Goal: Task Accomplishment & Management: Complete application form

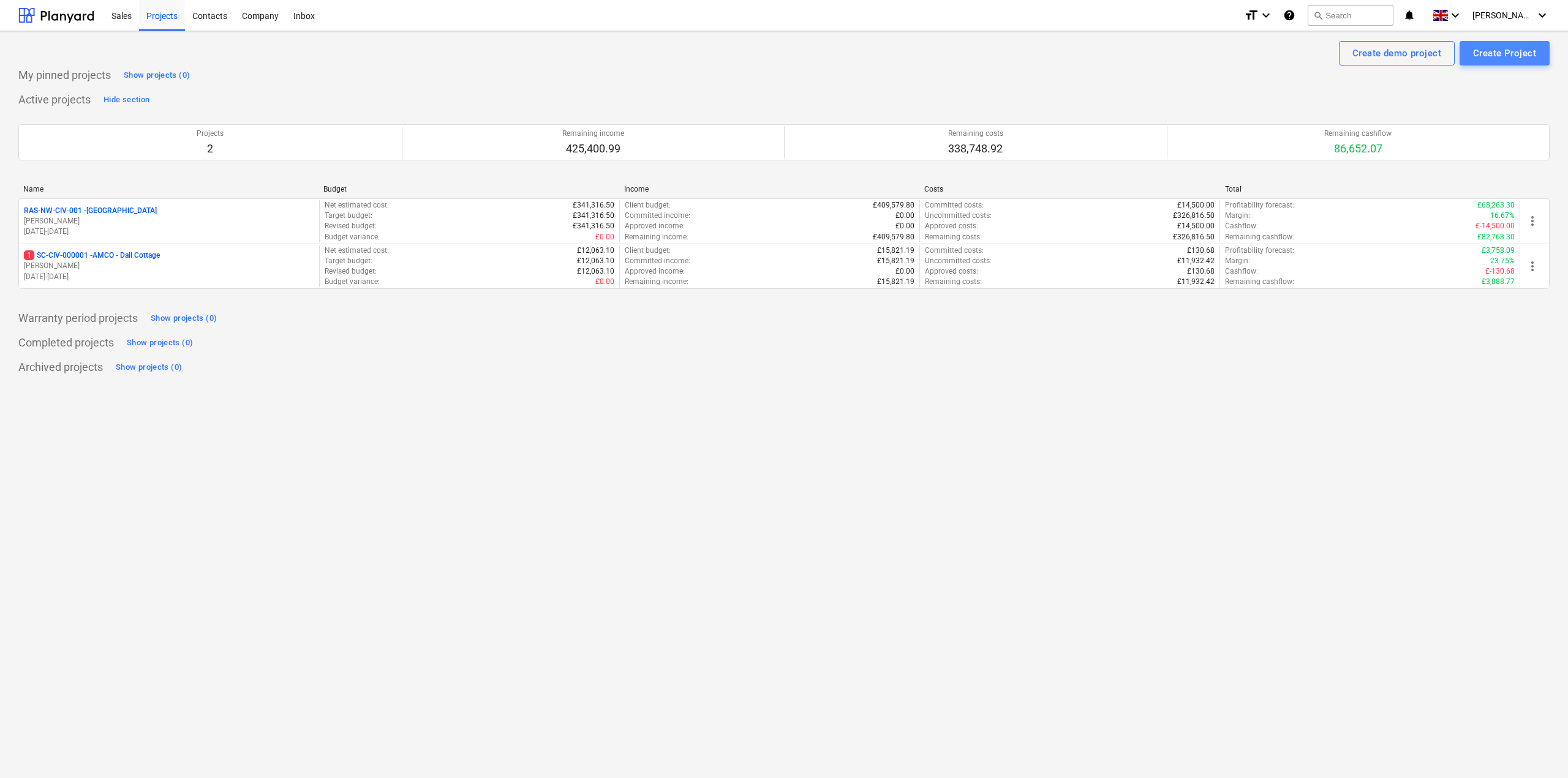
click at [1506, 53] on div "Create Project" at bounding box center [1505, 53] width 63 height 16
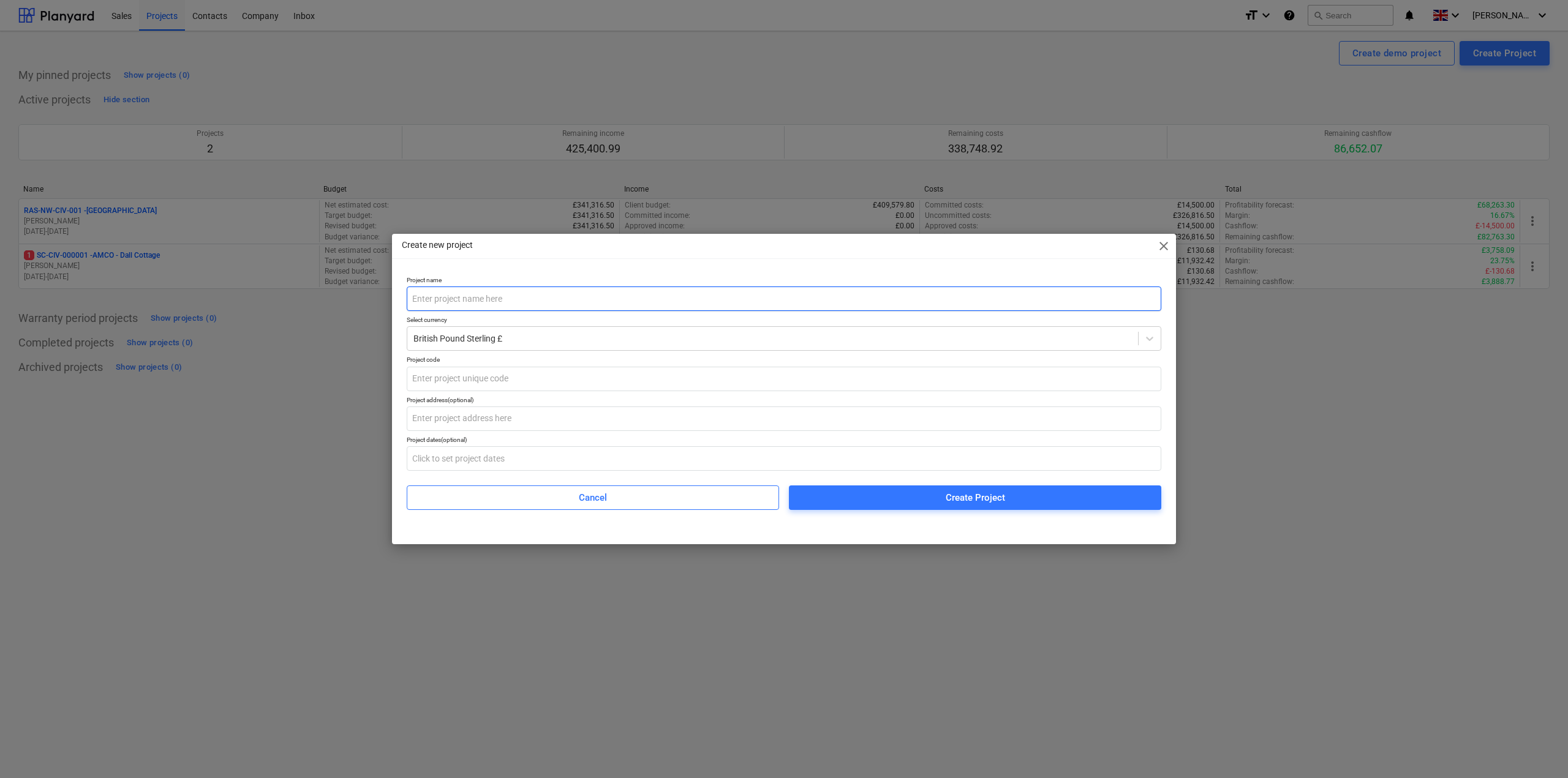
click at [549, 308] on input "text" at bounding box center [784, 299] width 755 height 25
type input "Biedleston Ground Anchors"
click at [518, 337] on div at bounding box center [773, 338] width 719 height 12
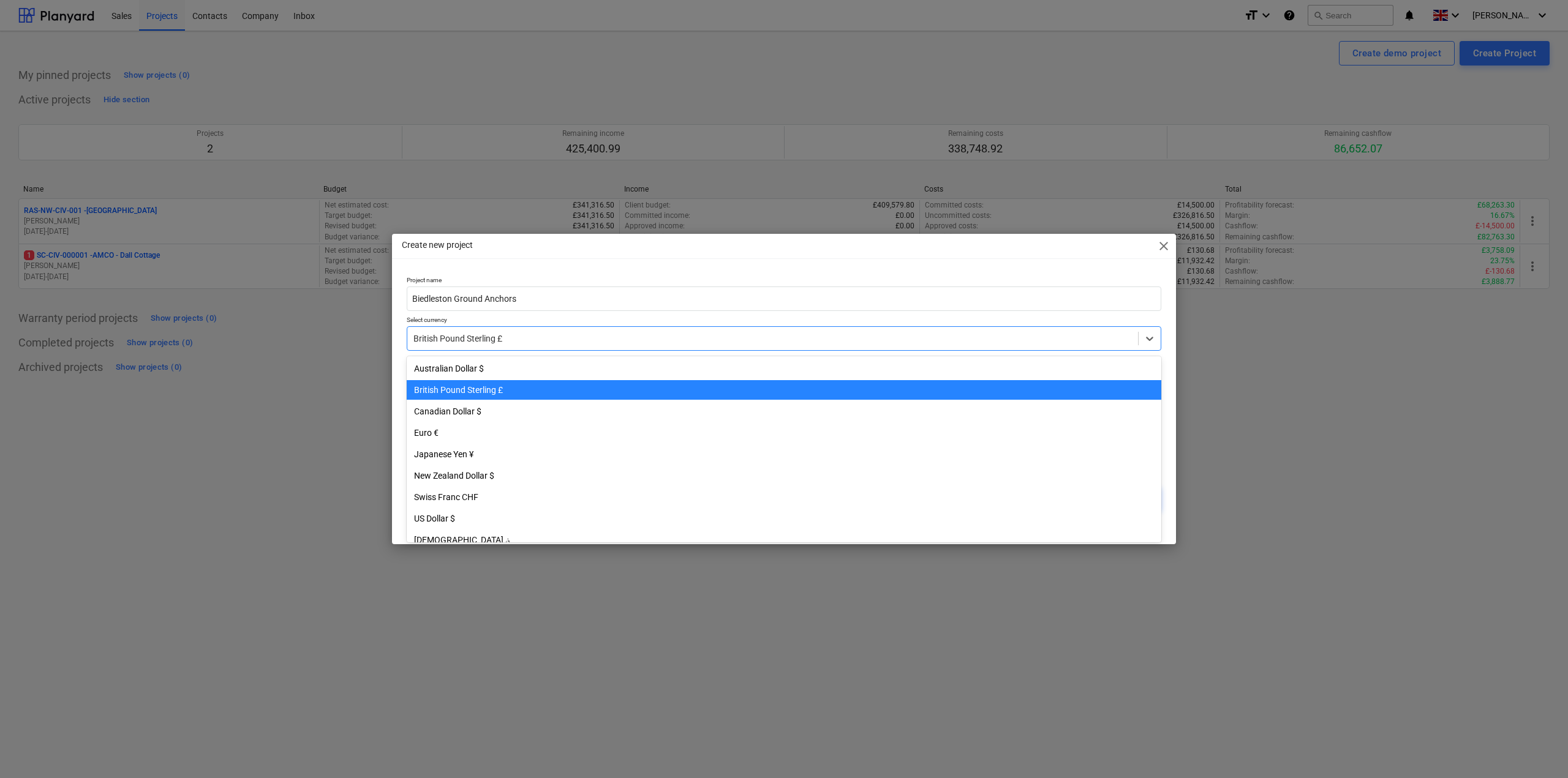
scroll to position [22, 0]
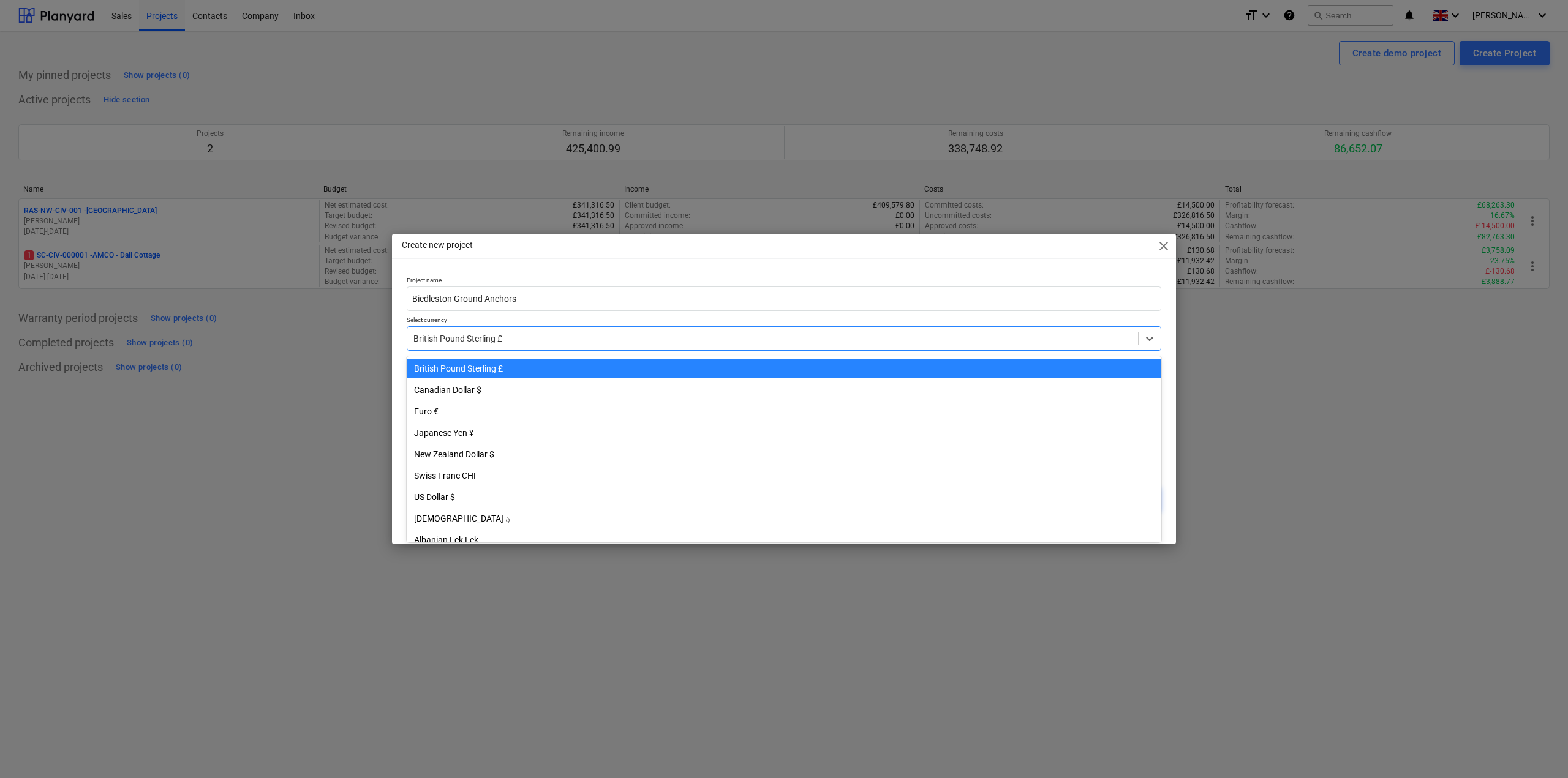
click at [498, 368] on div "British Pound Sterling £" at bounding box center [784, 368] width 755 height 20
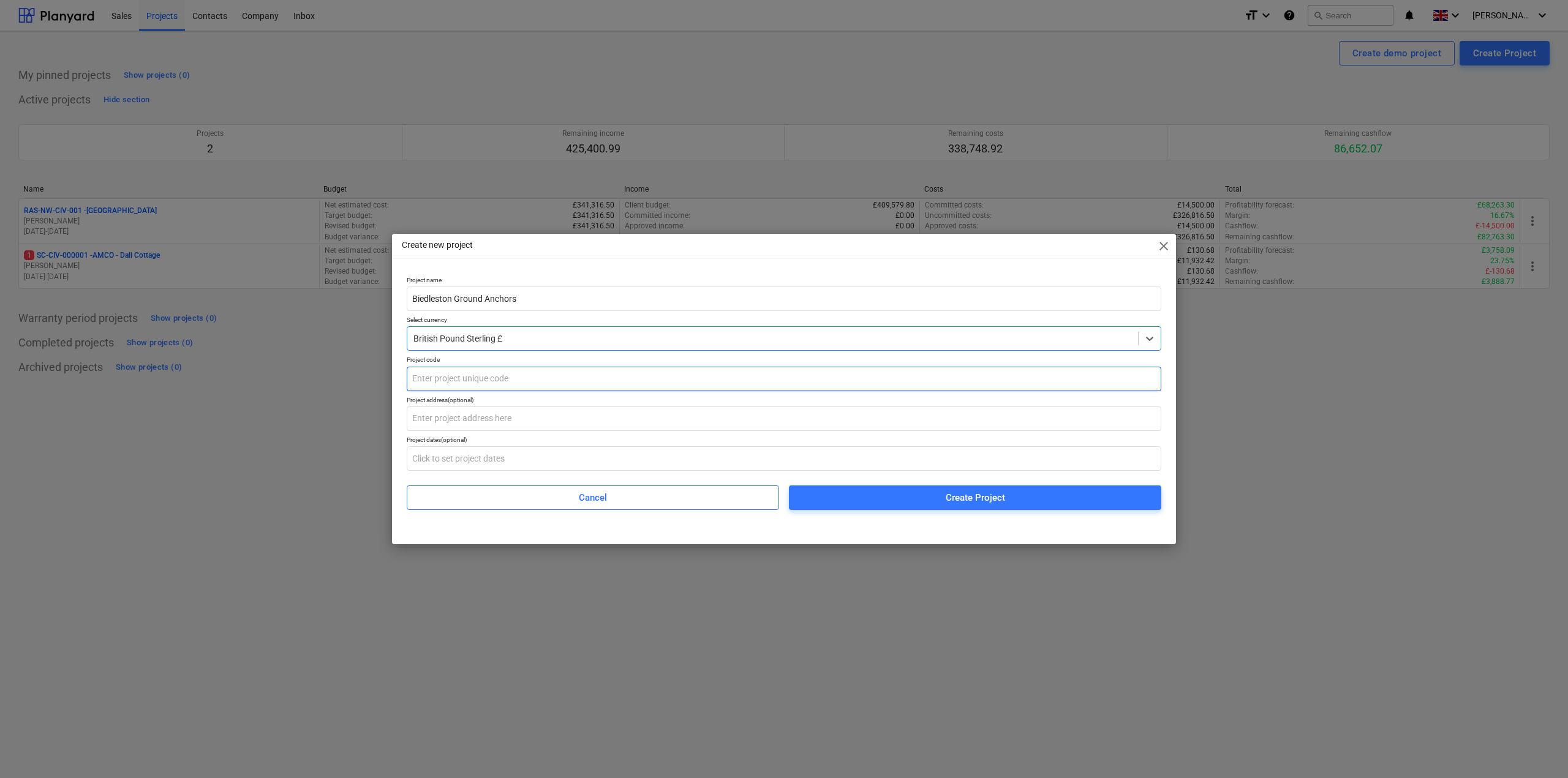
click at [480, 380] on input "text" at bounding box center [784, 379] width 755 height 25
click at [454, 382] on input "text" at bounding box center [784, 379] width 755 height 25
type input "N"
type input "SCGEO25-000001"
click at [475, 420] on input "text" at bounding box center [784, 418] width 755 height 25
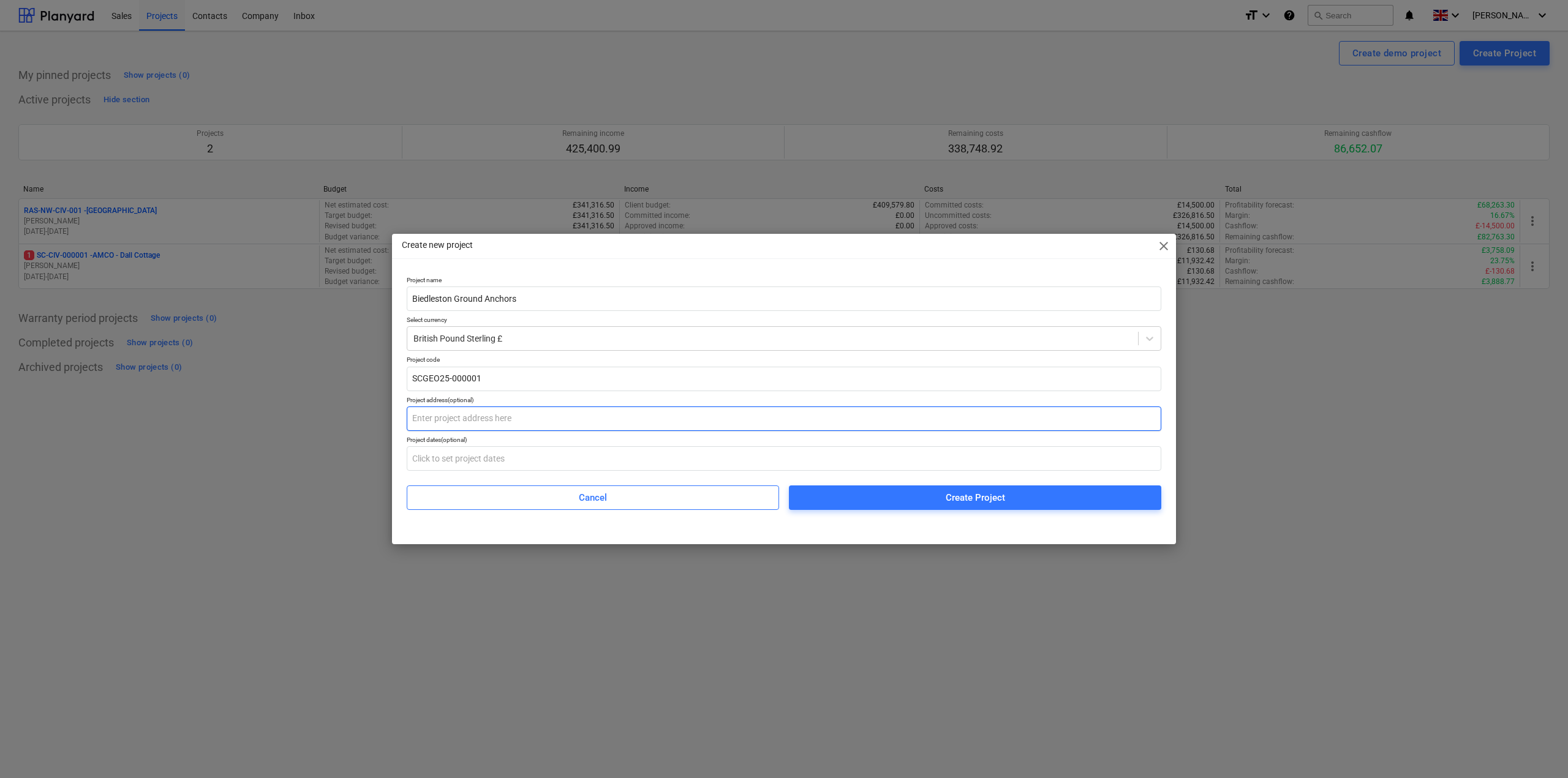
paste input "Dyce and [GEOGRAPHIC_DATA], [GEOGRAPHIC_DATA], [GEOGRAPHIC_DATA], [GEOGRAPHIC_D…"
type input "Dyce and [GEOGRAPHIC_DATA], [GEOGRAPHIC_DATA], [GEOGRAPHIC_DATA], [GEOGRAPHIC_D…"
click at [668, 457] on input "text" at bounding box center [784, 458] width 755 height 25
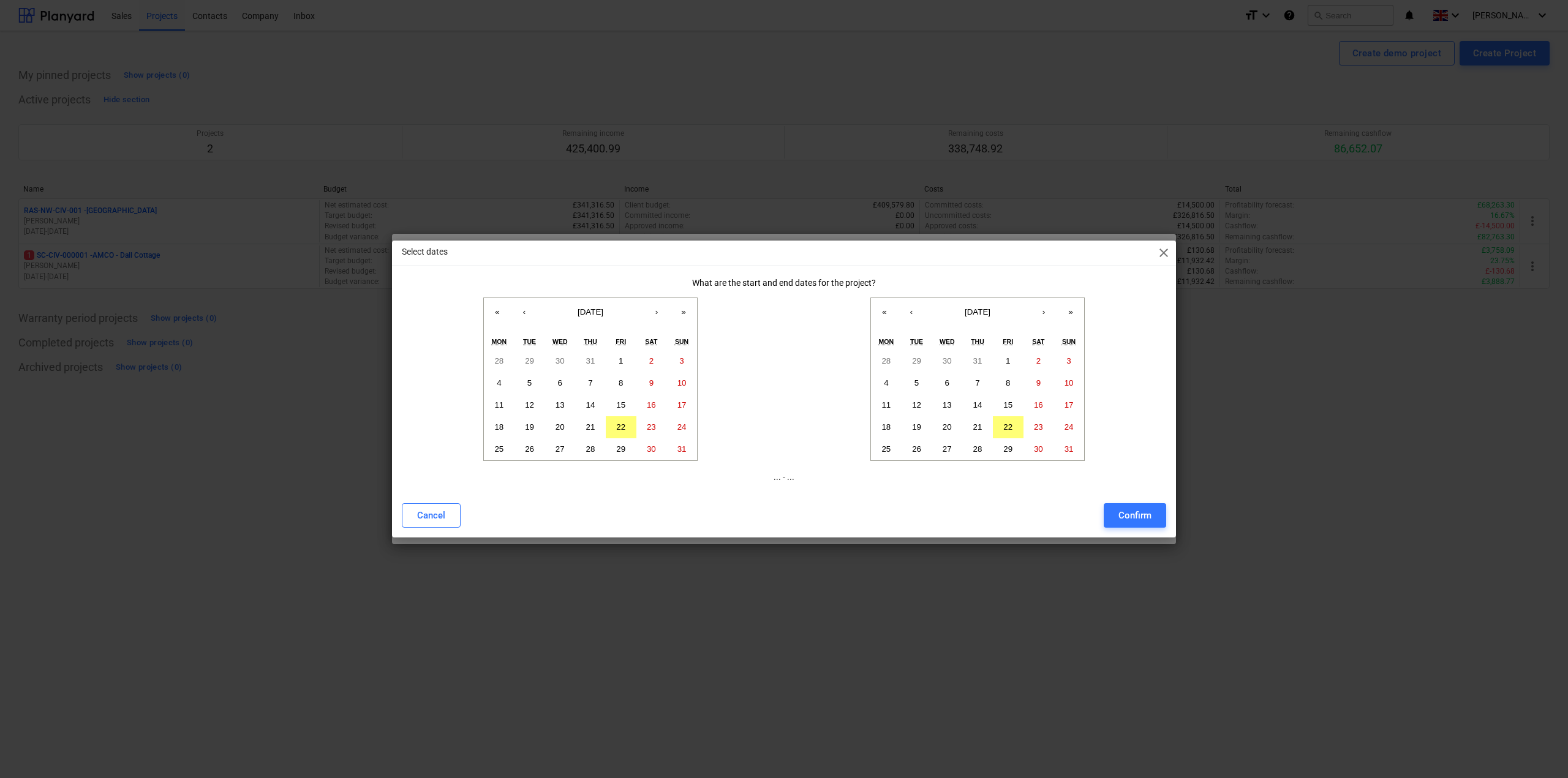
click at [1070, 658] on div "Select dates close What are the start and end dates for the project? « ‹ [DATE]…" at bounding box center [784, 389] width 1568 height 778
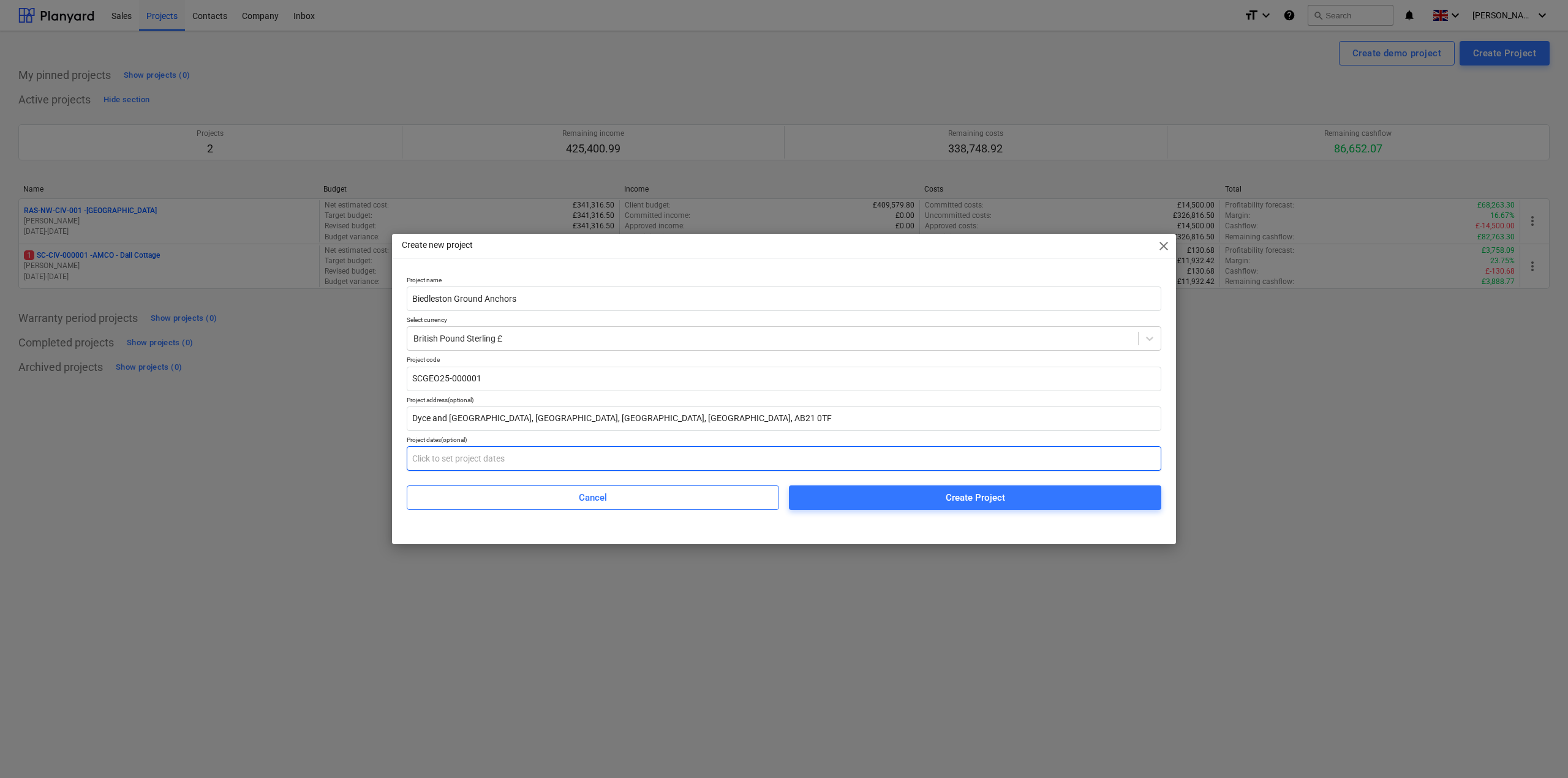
click at [445, 467] on input "text" at bounding box center [784, 458] width 755 height 25
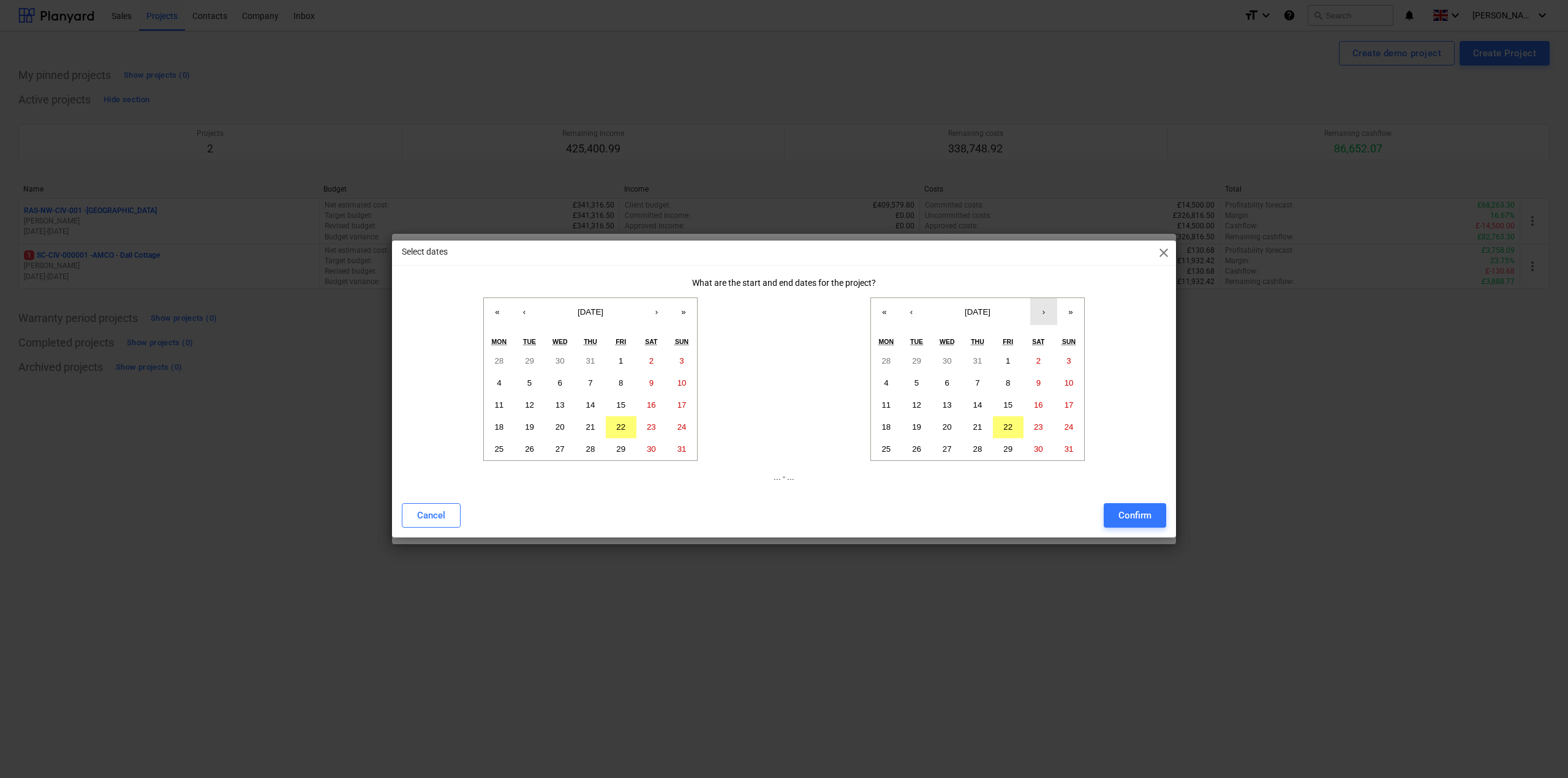
click at [1051, 315] on button "›" at bounding box center [1043, 311] width 27 height 27
click at [657, 314] on button "›" at bounding box center [657, 311] width 27 height 27
click at [655, 382] on abbr "13" at bounding box center [651, 383] width 9 height 9
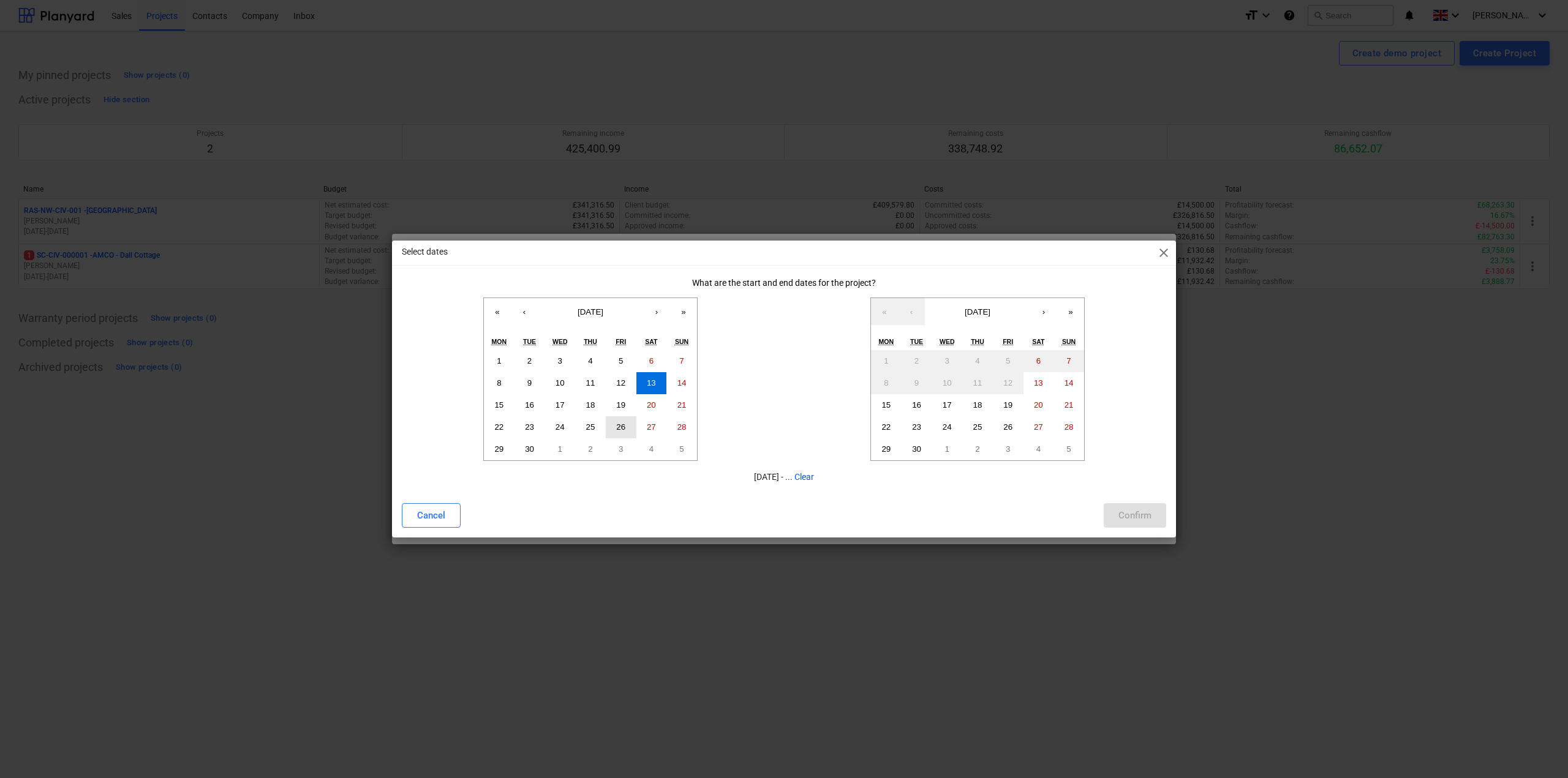
click at [627, 425] on button "26" at bounding box center [621, 427] width 30 height 22
click at [648, 385] on abbr "13" at bounding box center [651, 383] width 9 height 9
click at [1012, 407] on abbr "19" at bounding box center [1008, 405] width 9 height 9
click at [1009, 434] on button "26" at bounding box center [1009, 427] width 30 height 22
drag, startPoint x: 1138, startPoint y: 511, endPoint x: 1099, endPoint y: 538, distance: 47.4
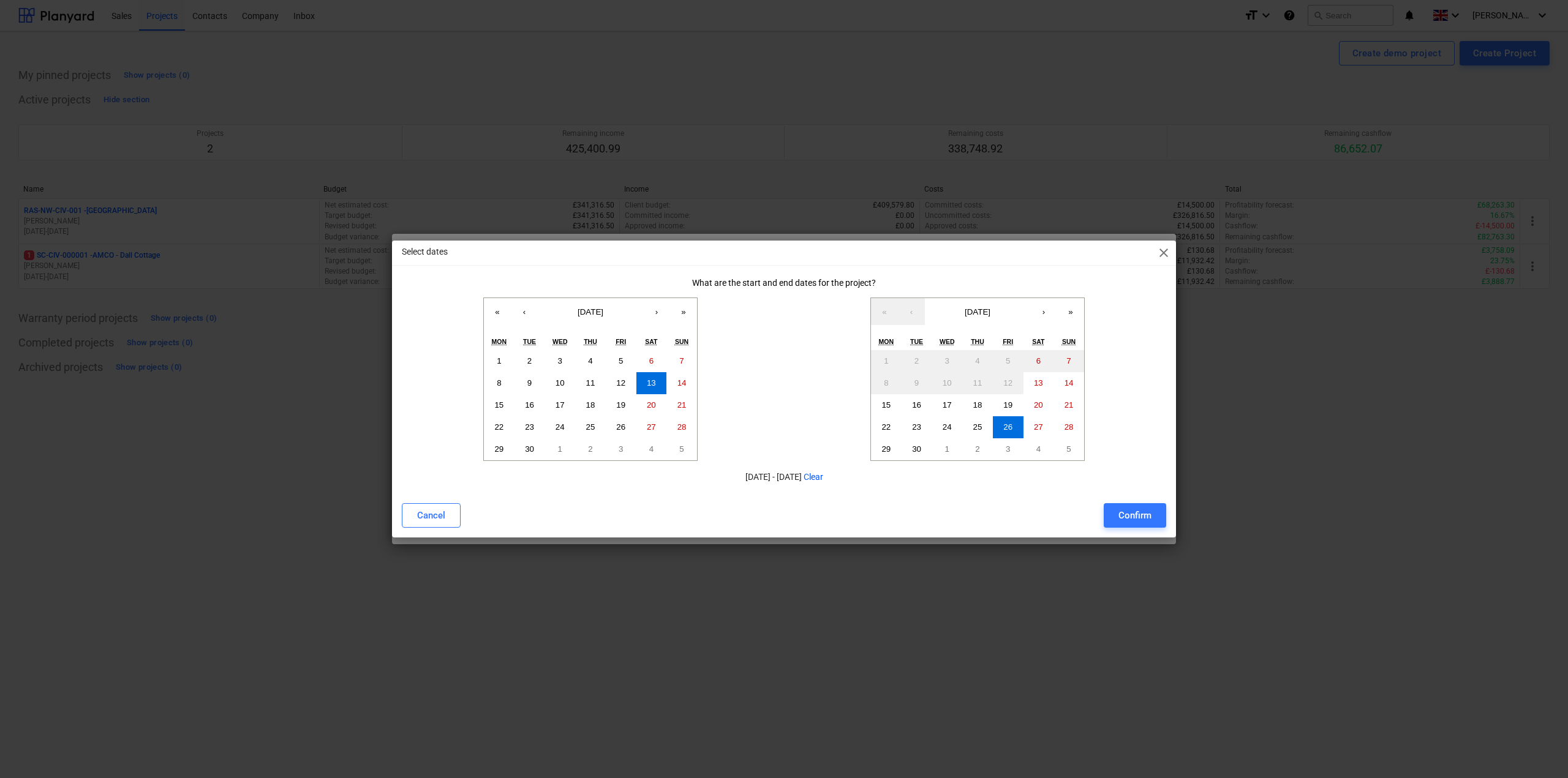
click at [1138, 511] on div "Confirm" at bounding box center [1135, 515] width 33 height 16
type input "[DATE] - [DATE]"
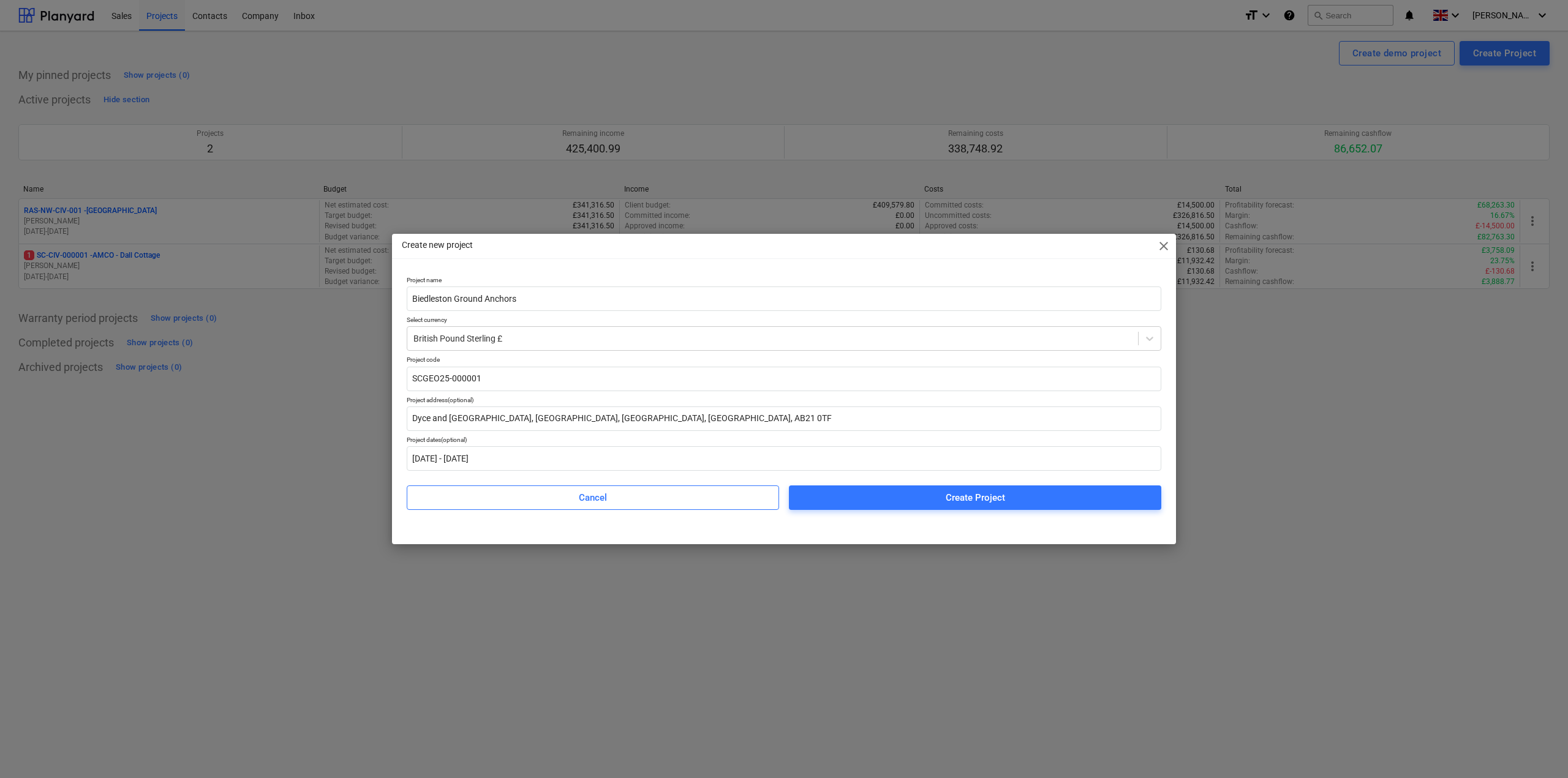
click at [1457, 757] on div "Create new project close Project name Biedleston Ground Anchors Select currency…" at bounding box center [784, 389] width 1568 height 778
